Goal: Task Accomplishment & Management: Manage account settings

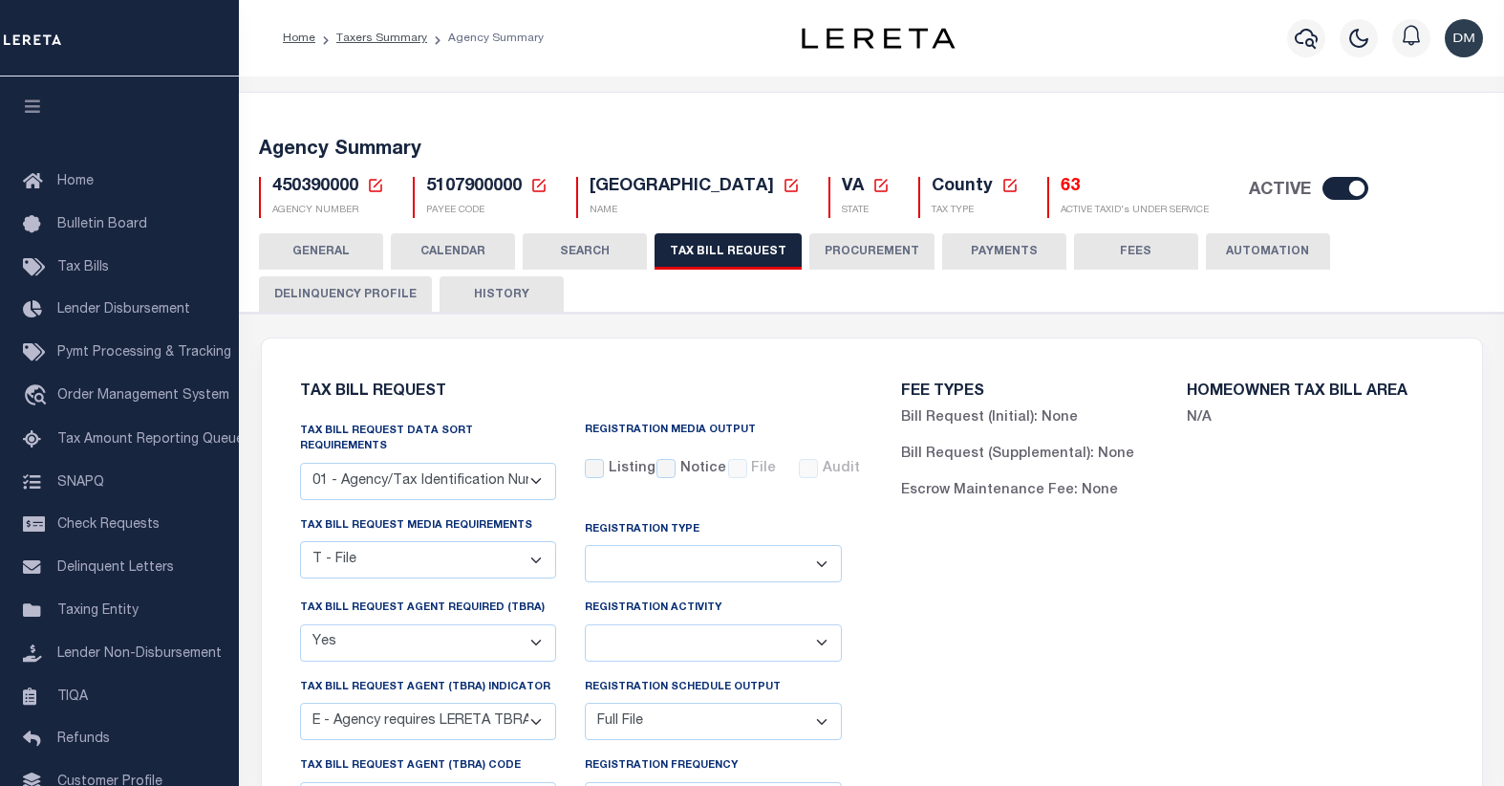
select select "22"
select select "true"
select select "13"
select select "1"
select select
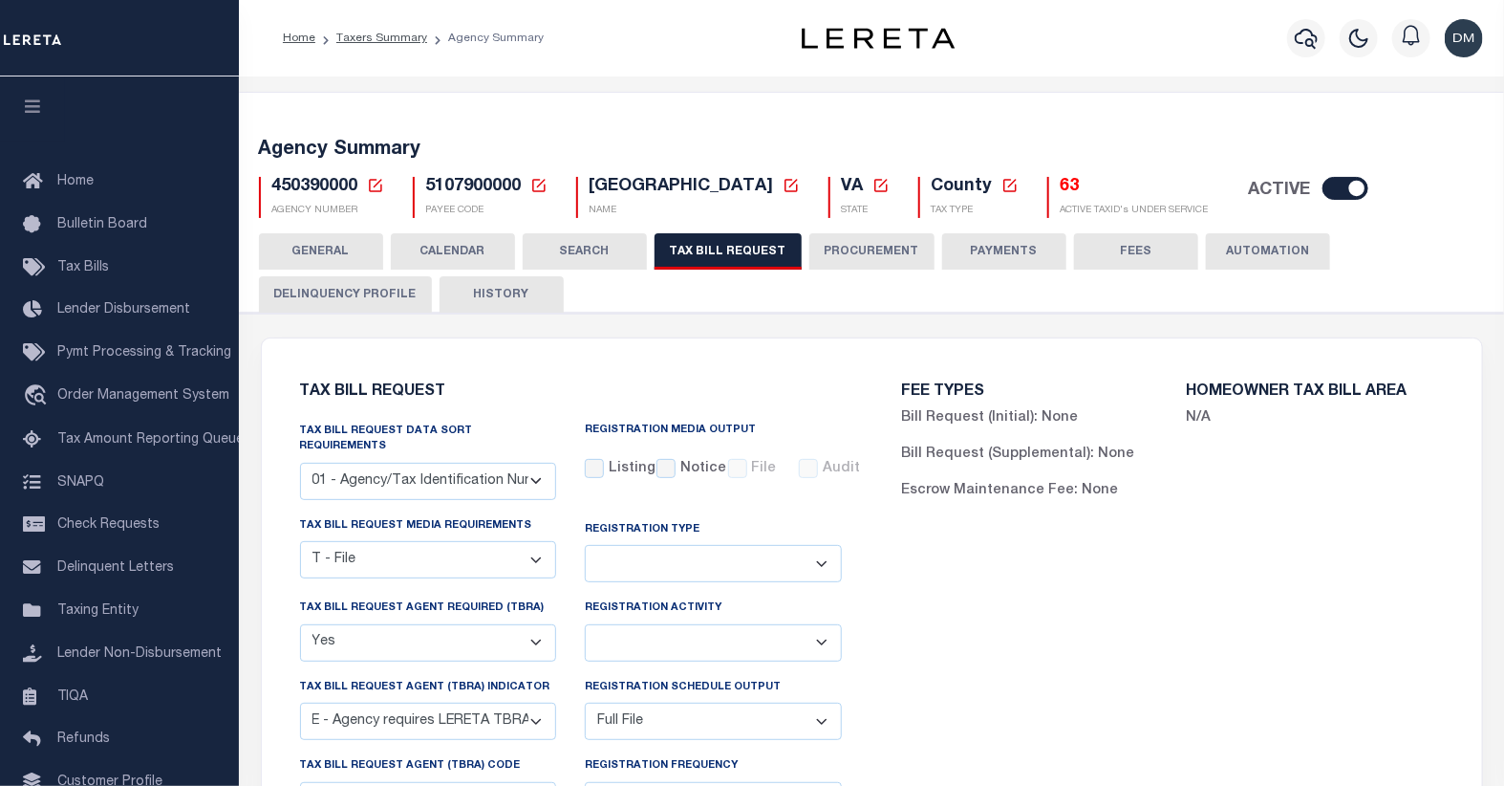
click at [375, 184] on icon at bounding box center [375, 185] width 13 height 13
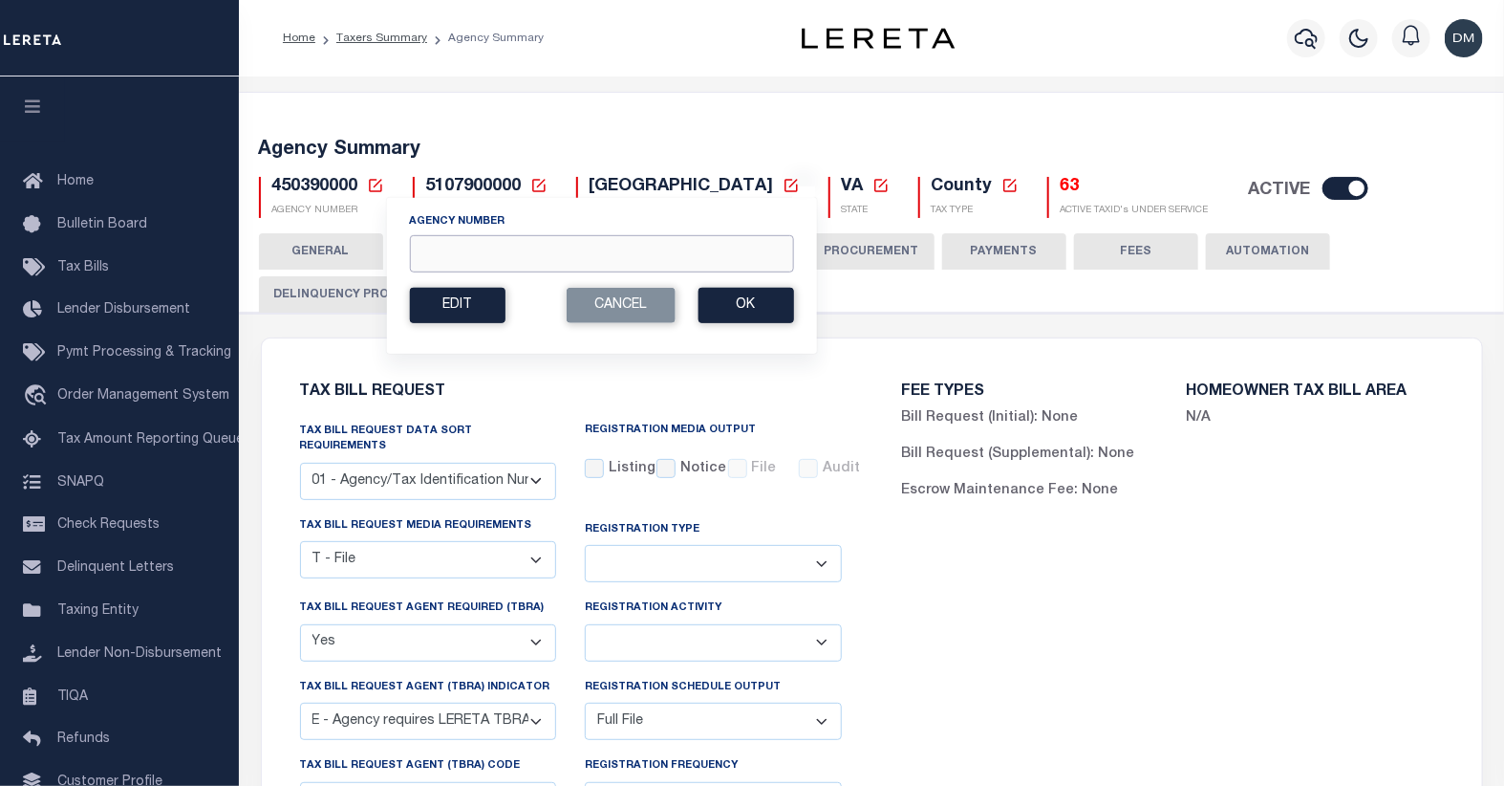
click at [442, 251] on input "Agency Number" at bounding box center [601, 253] width 384 height 37
type input "420720000"
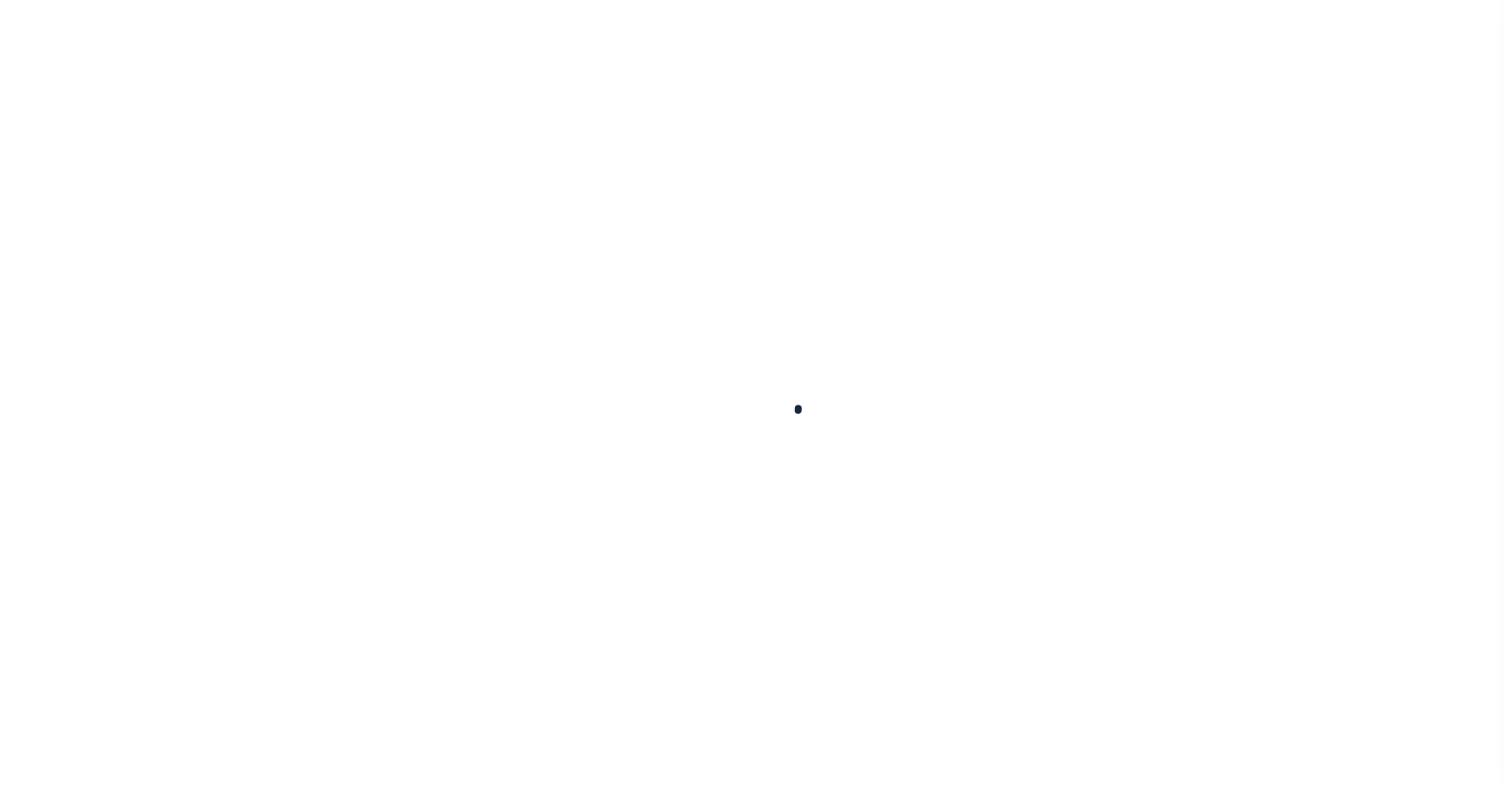
select select
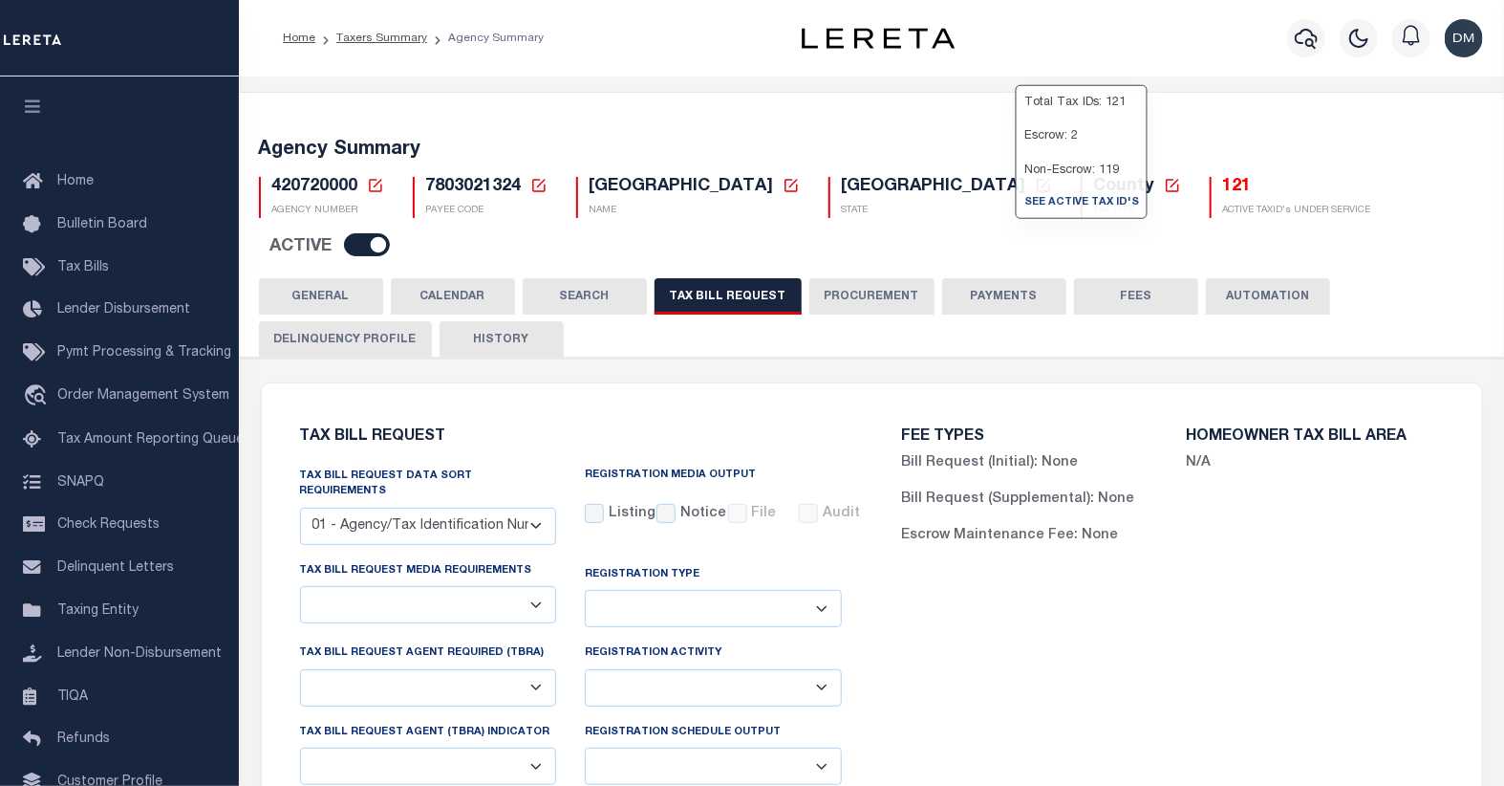
select select "29"
checkbox input "false"
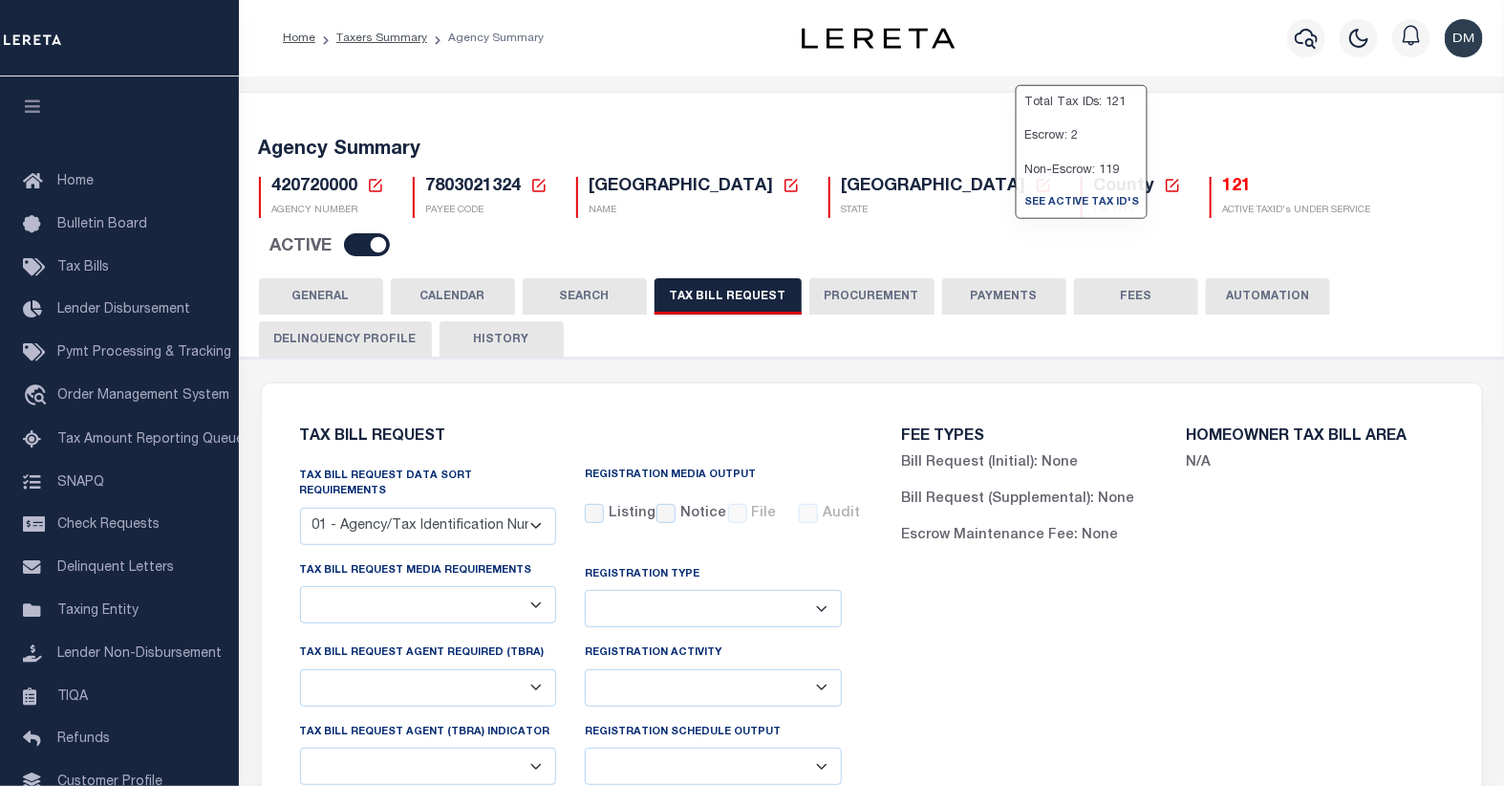
select select "20"
select select "false"
select select
